Goal: Information Seeking & Learning: Learn about a topic

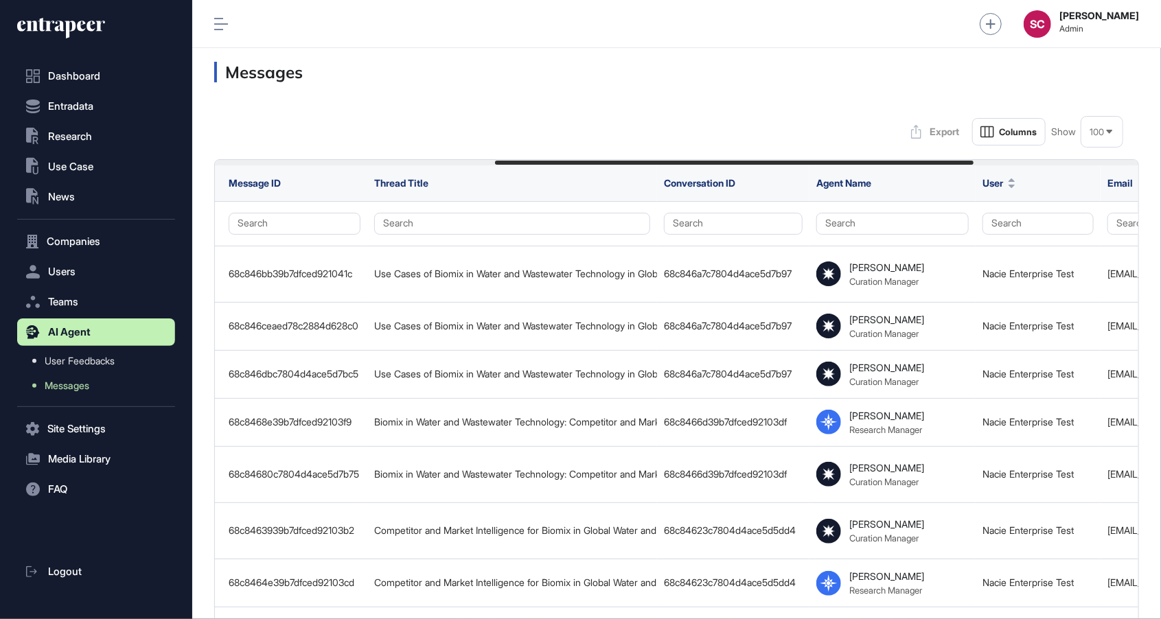
scroll to position [0, 540]
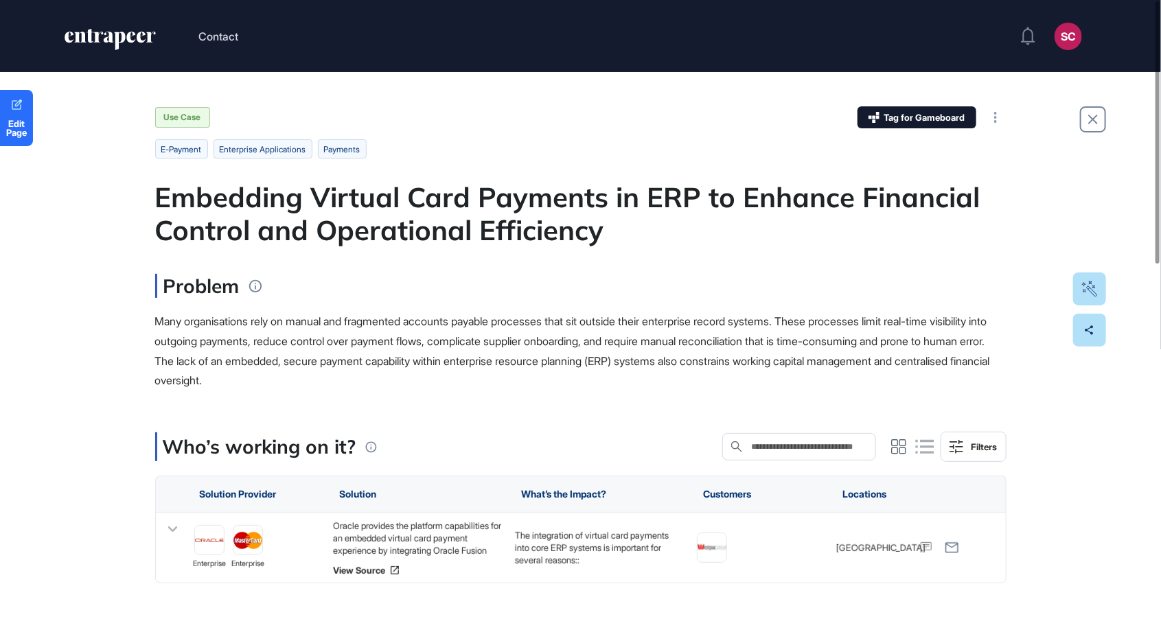
click at [488, 231] on div "Embedding Virtual Card Payments in ERP to Enhance Financial Control and Operati…" at bounding box center [581, 214] width 852 height 66
click at [373, 570] on link "View Source" at bounding box center [416, 570] width 168 height 11
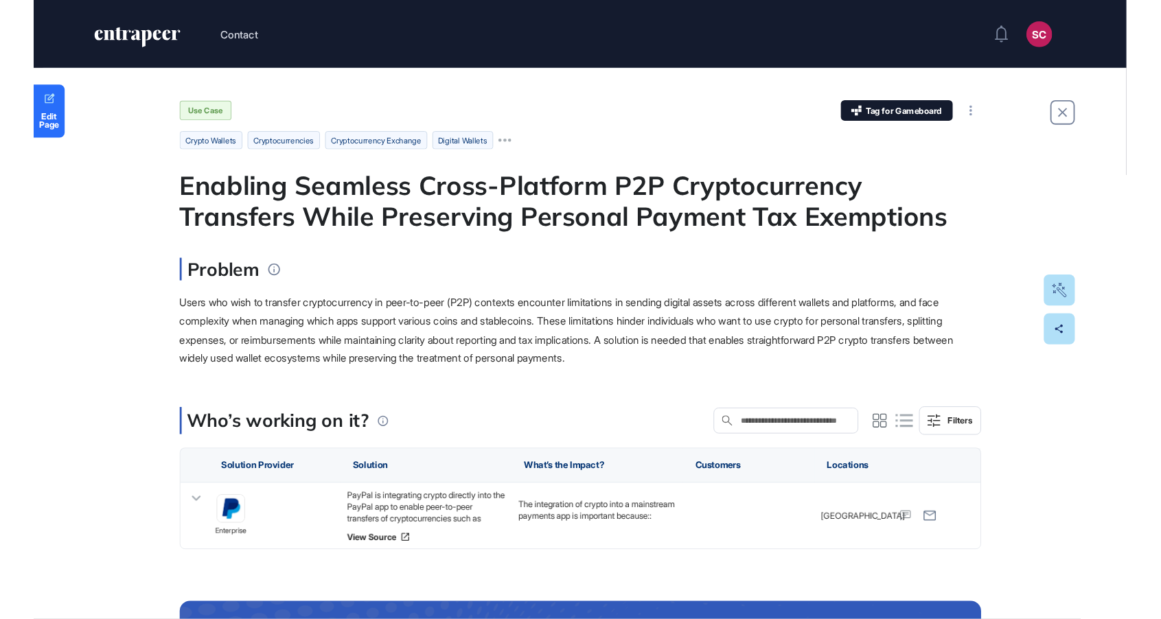
scroll to position [687, 1161]
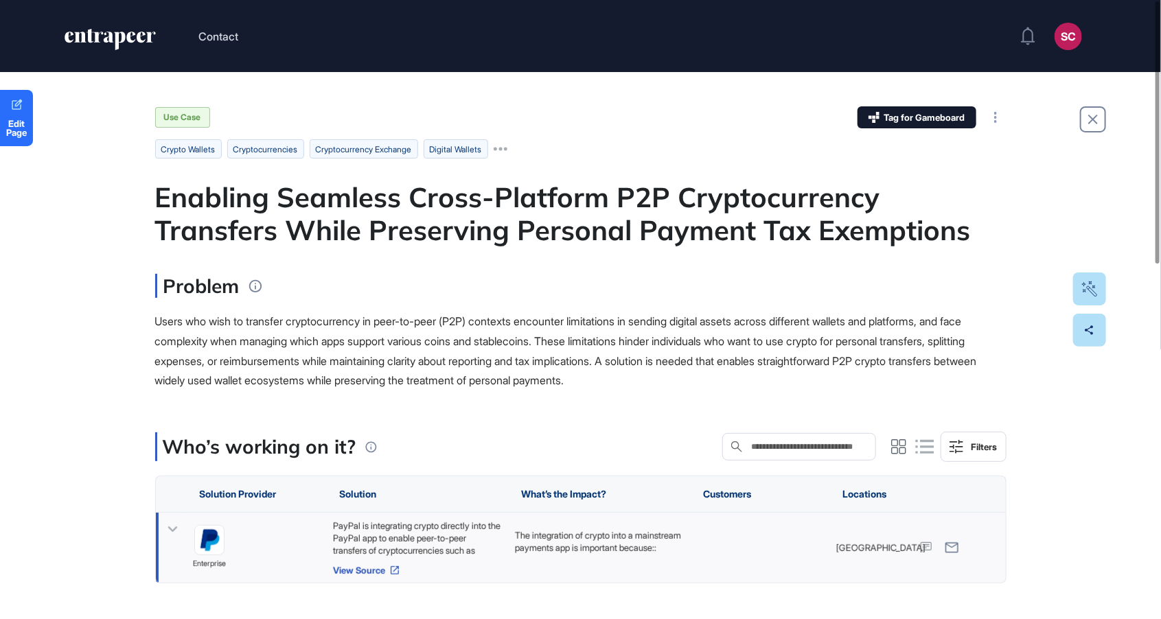
click at [378, 571] on link "View Source" at bounding box center [416, 570] width 168 height 11
click at [260, 344] on span "Users who wish to transfer cryptocurrency in peer-to-peer (P2P) contexts encoun…" at bounding box center [566, 351] width 822 height 73
click at [372, 570] on link "View Source" at bounding box center [416, 570] width 168 height 11
click at [639, 302] on div "Problem Users who wish to transfer cryptocurrency in peer-to-peer (P2P) context…" at bounding box center [581, 332] width 852 height 117
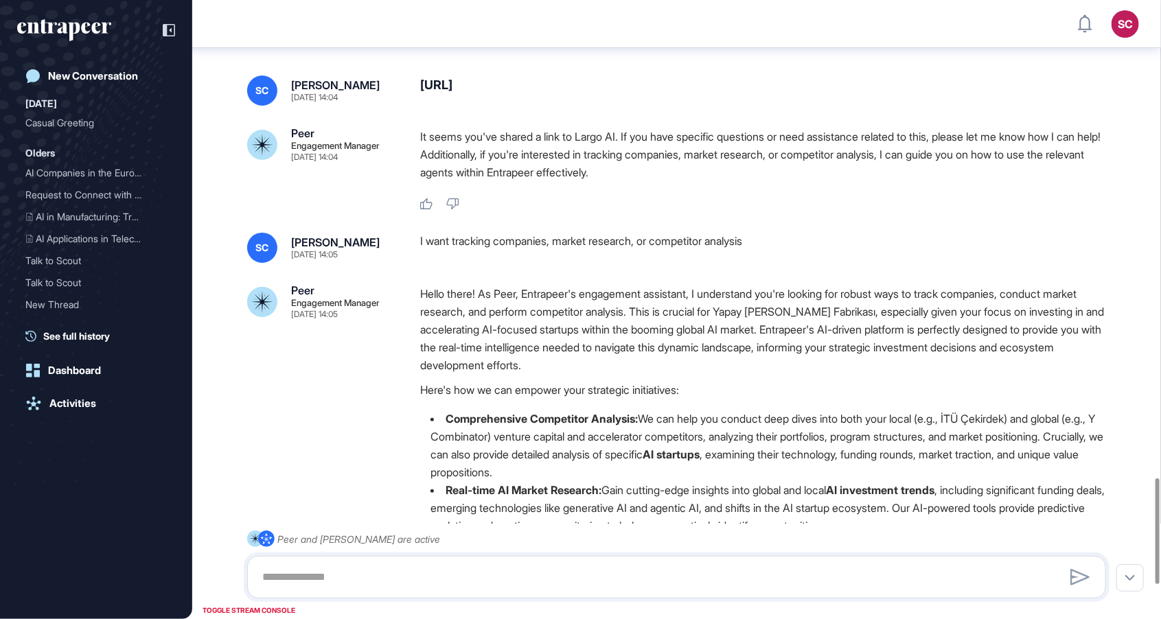
scroll to position [2792, 0]
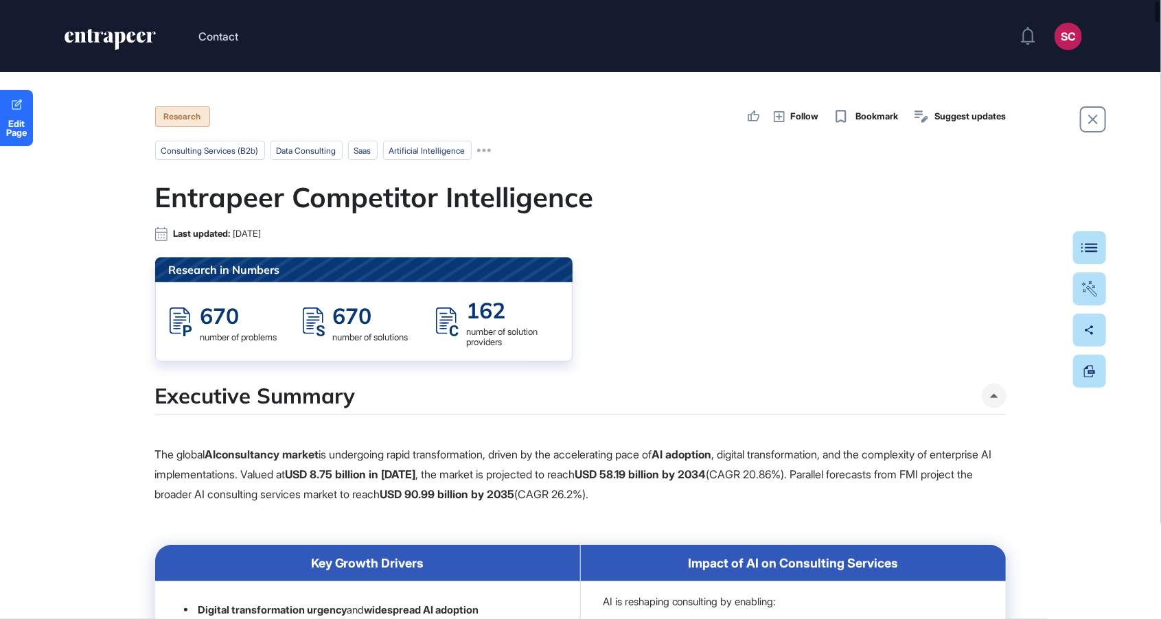
scroll to position [687, 1161]
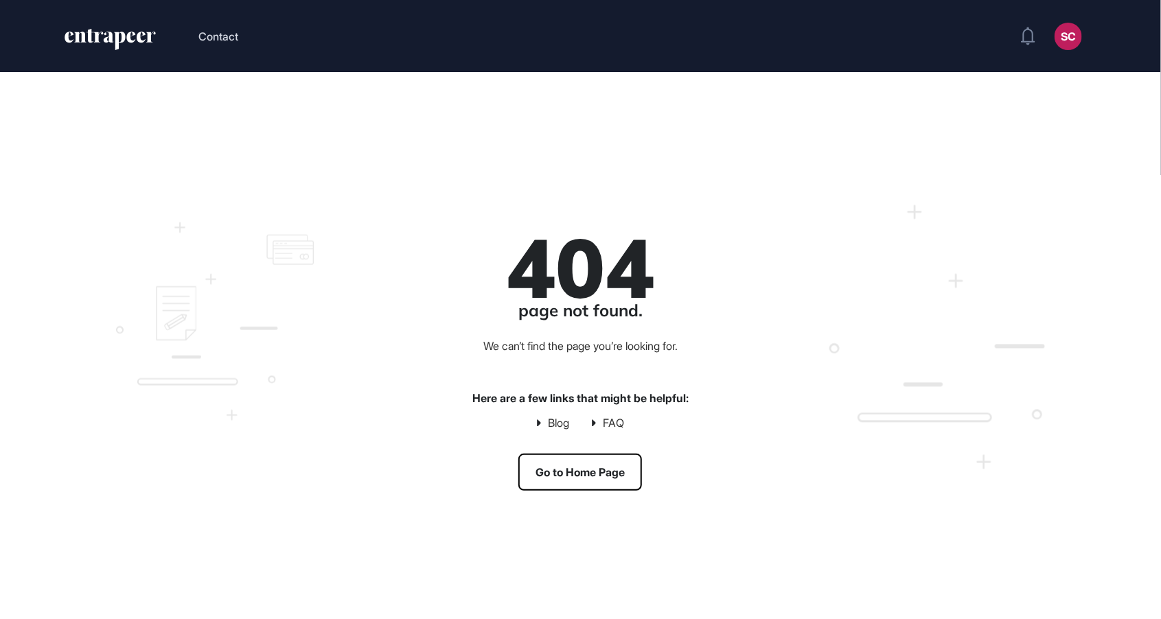
scroll to position [1, 1]
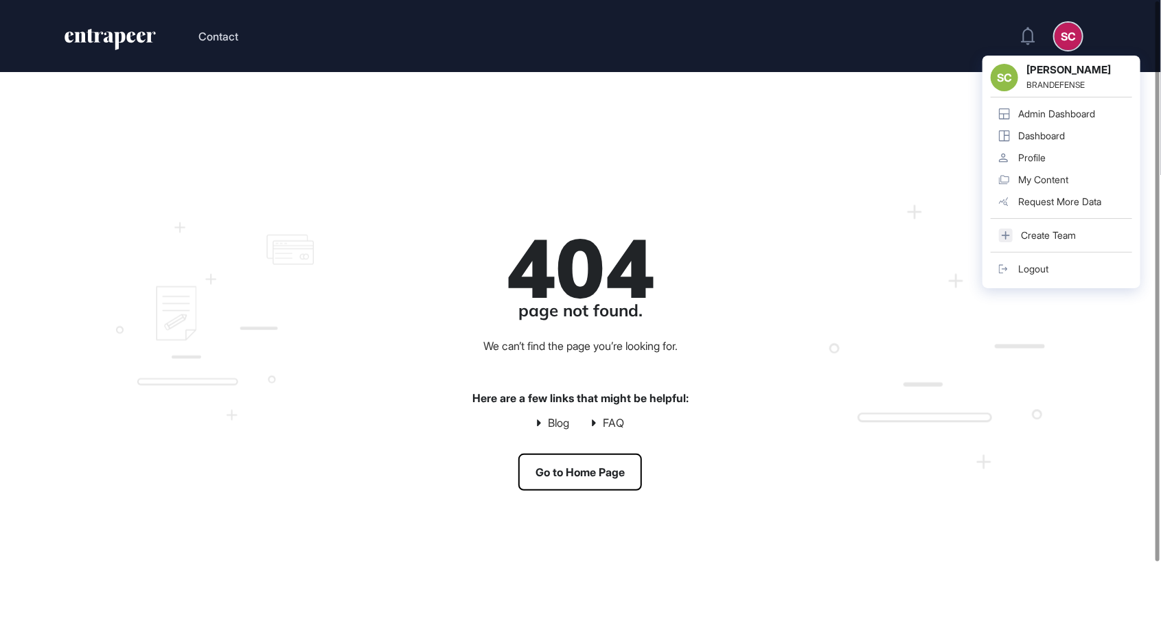
click at [1051, 111] on div "Admin Dashboard" at bounding box center [1057, 114] width 77 height 11
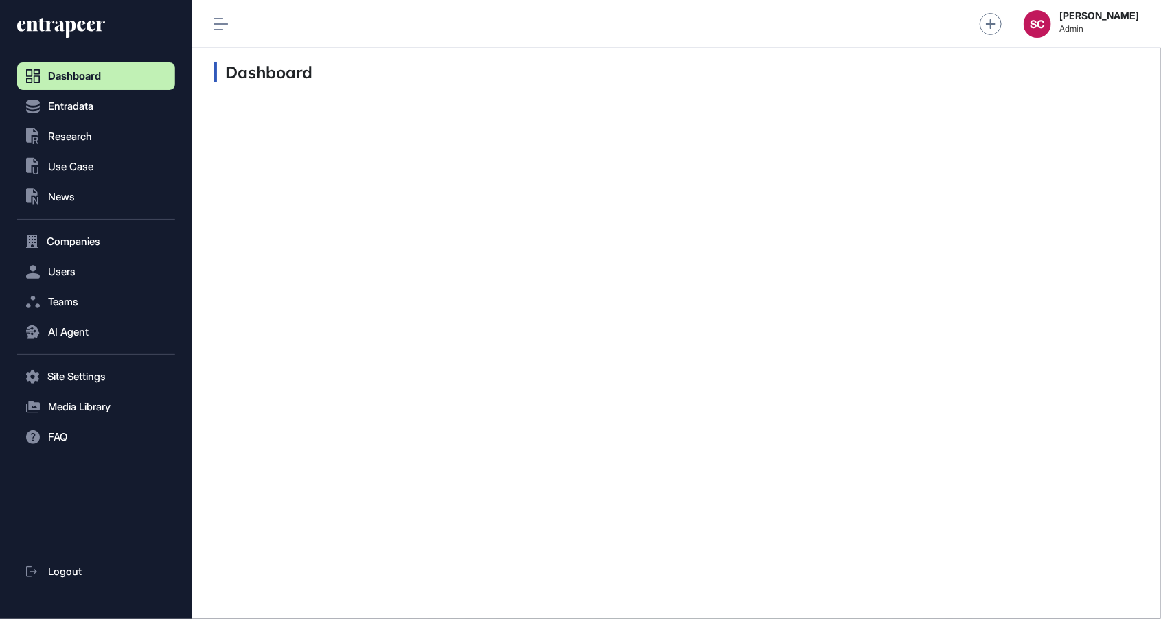
scroll to position [1, 1]
click at [81, 135] on span "Research" at bounding box center [70, 136] width 44 height 11
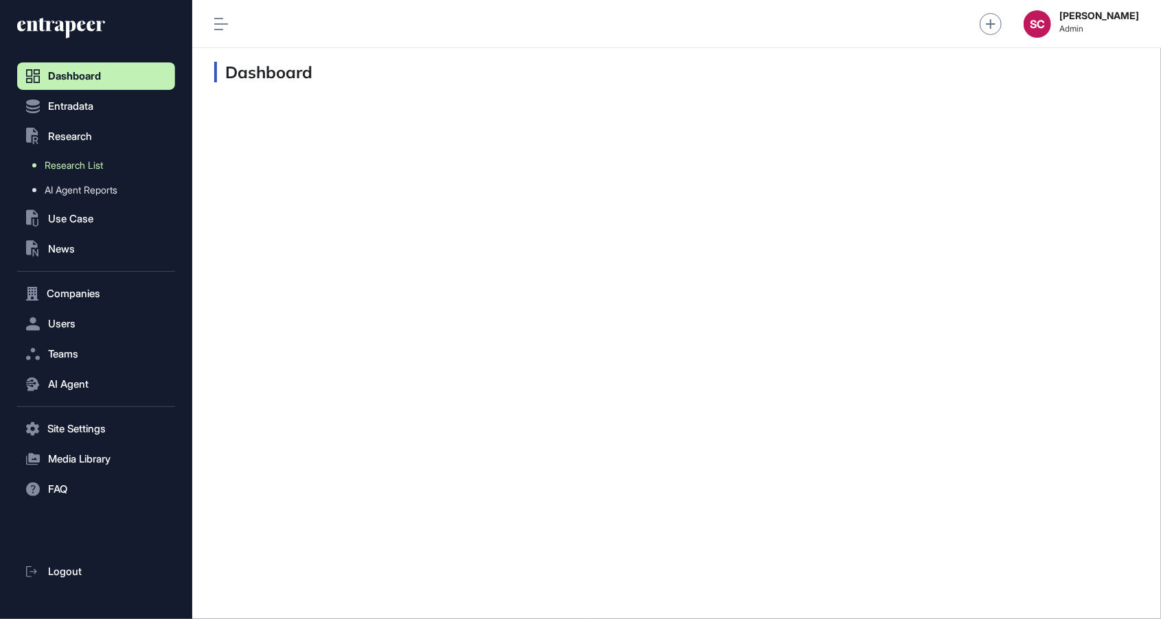
click at [89, 163] on span "Research List" at bounding box center [74, 165] width 58 height 11
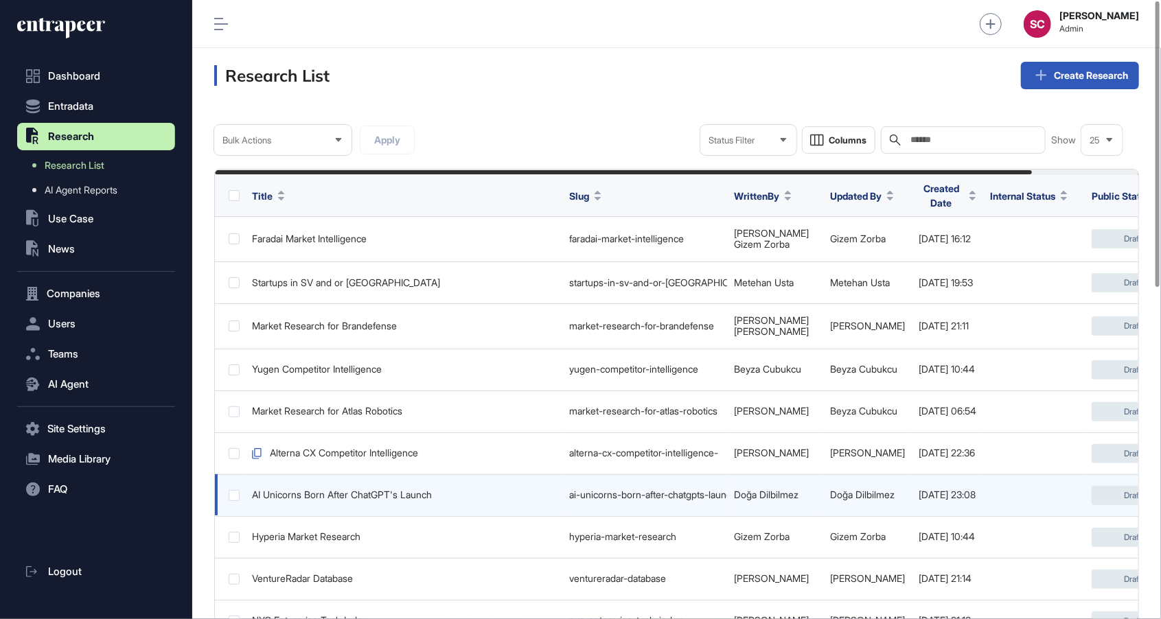
scroll to position [0, 121]
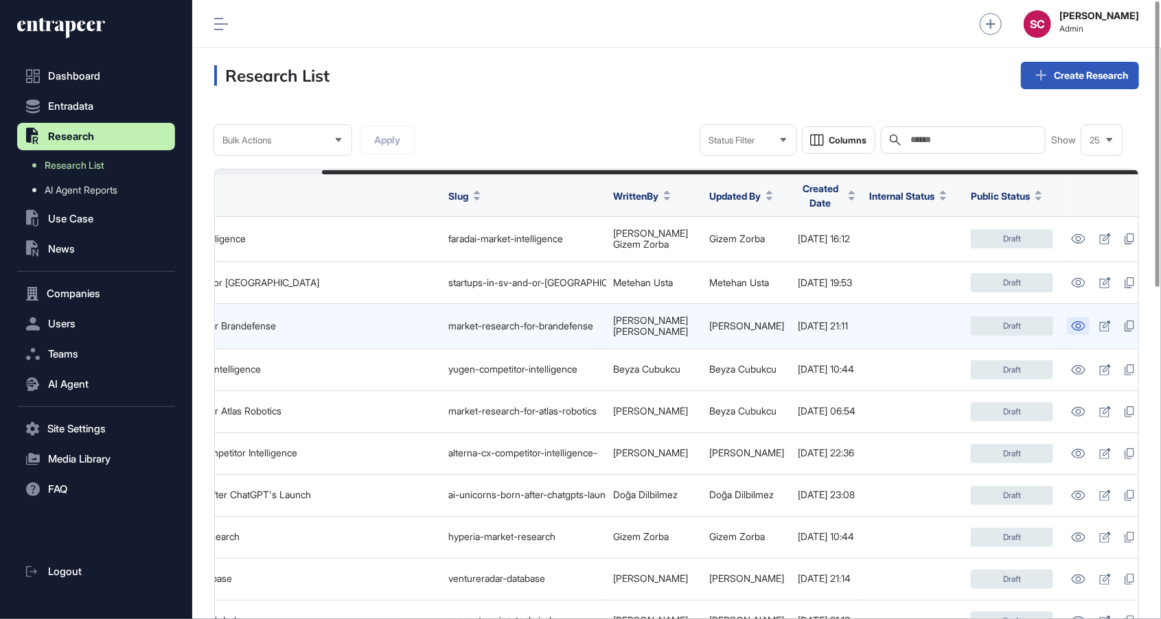
click at [1067, 325] on link at bounding box center [1078, 326] width 23 height 18
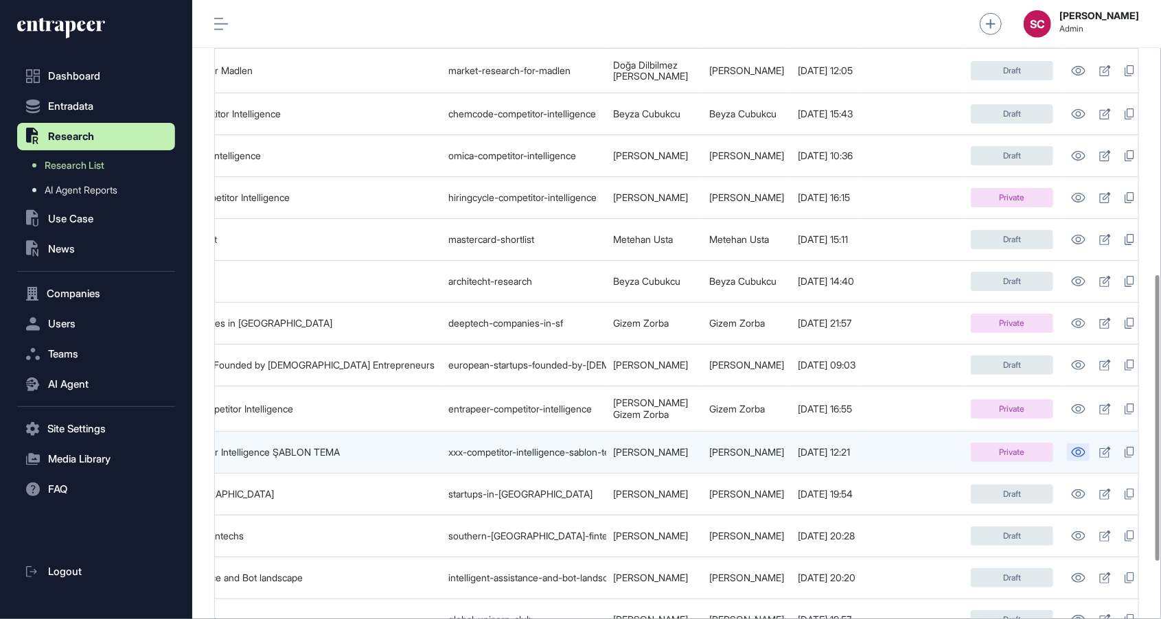
click at [1072, 448] on icon at bounding box center [1079, 453] width 14 height 10
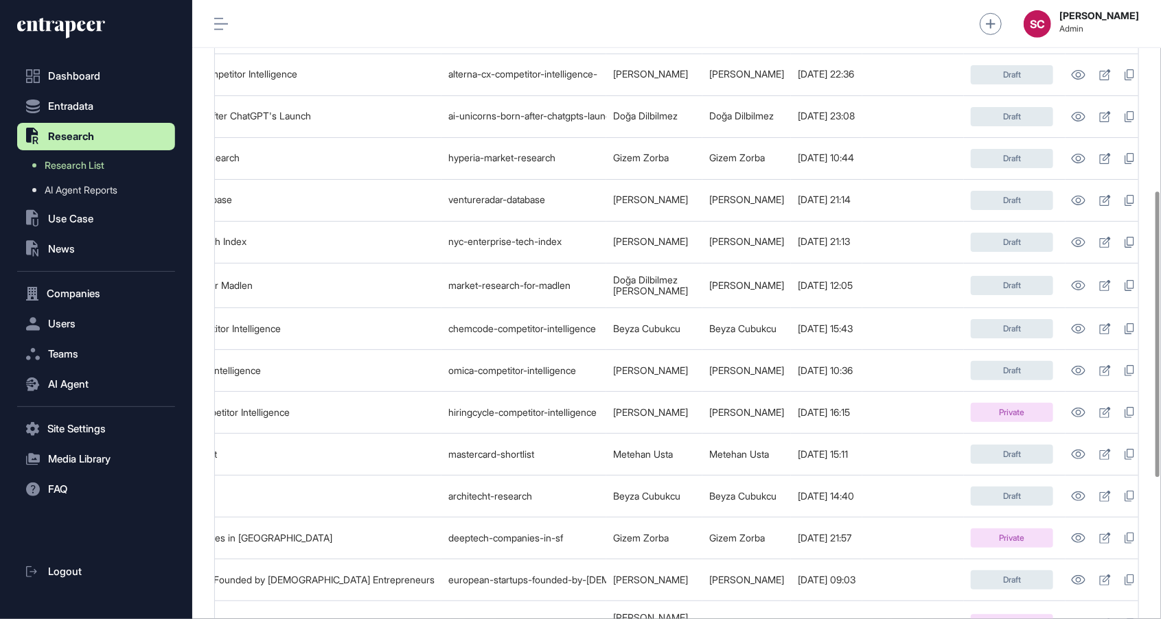
scroll to position [0, 0]
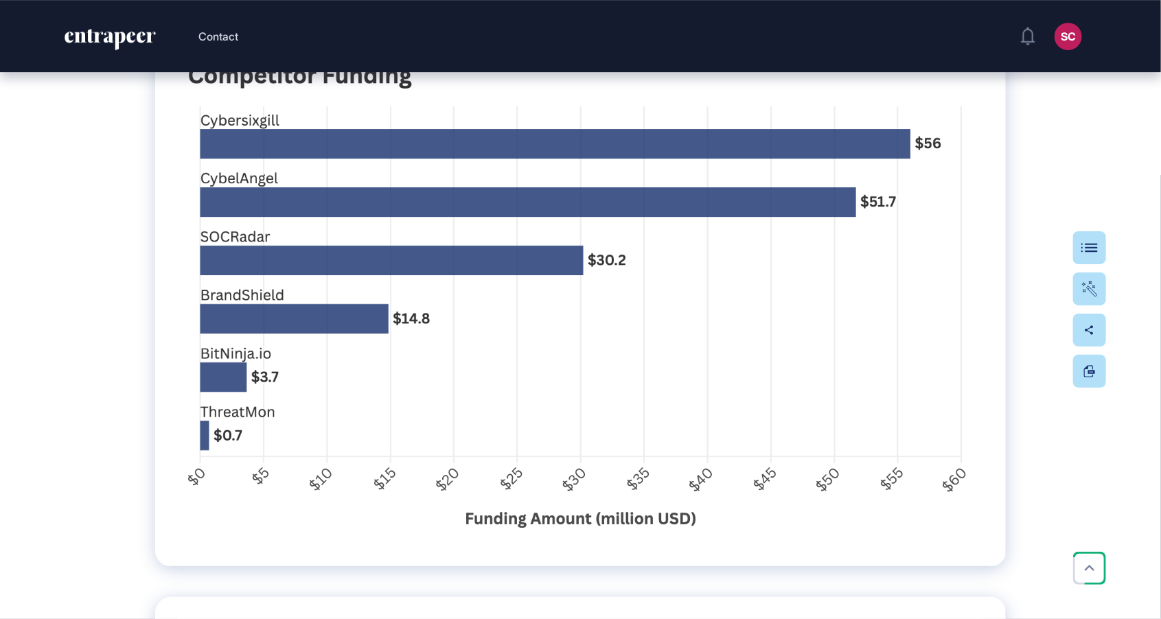
scroll to position [39847, 0]
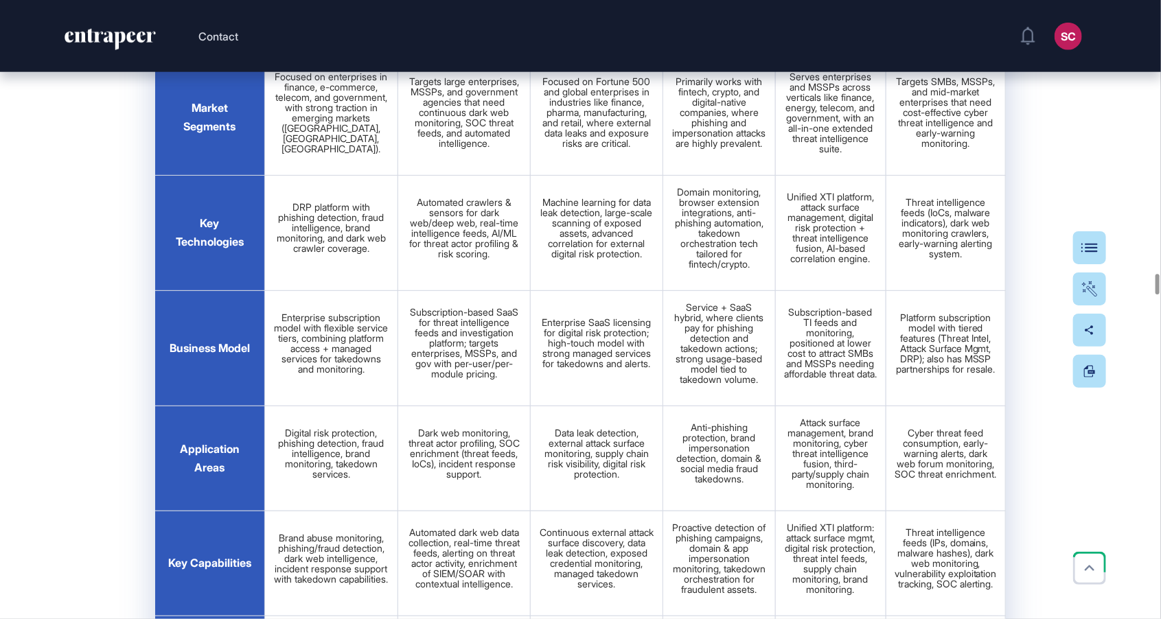
scroll to position [25181, 0]
click at [1090, 0] on html "Contact SC Admin Dashboard Dashboard Profile My Content Request More Data Edit …" at bounding box center [580, 309] width 1161 height 619
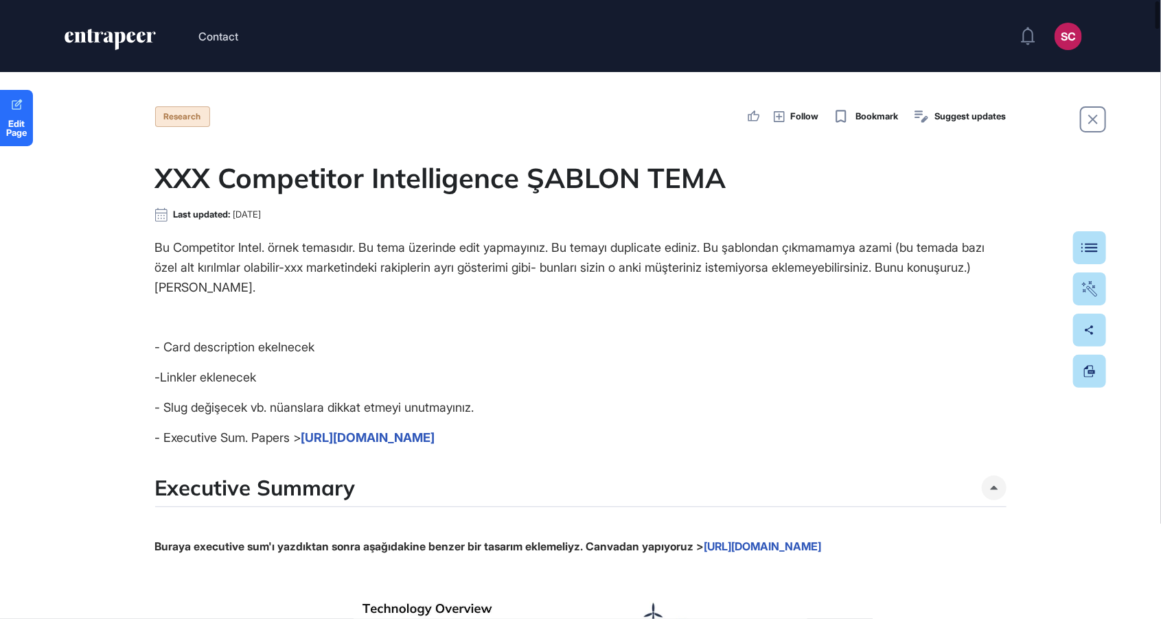
click at [435, 435] on link "[URL][DOMAIN_NAME]" at bounding box center [368, 438] width 134 height 14
